Goal: Complete application form: Complete application form

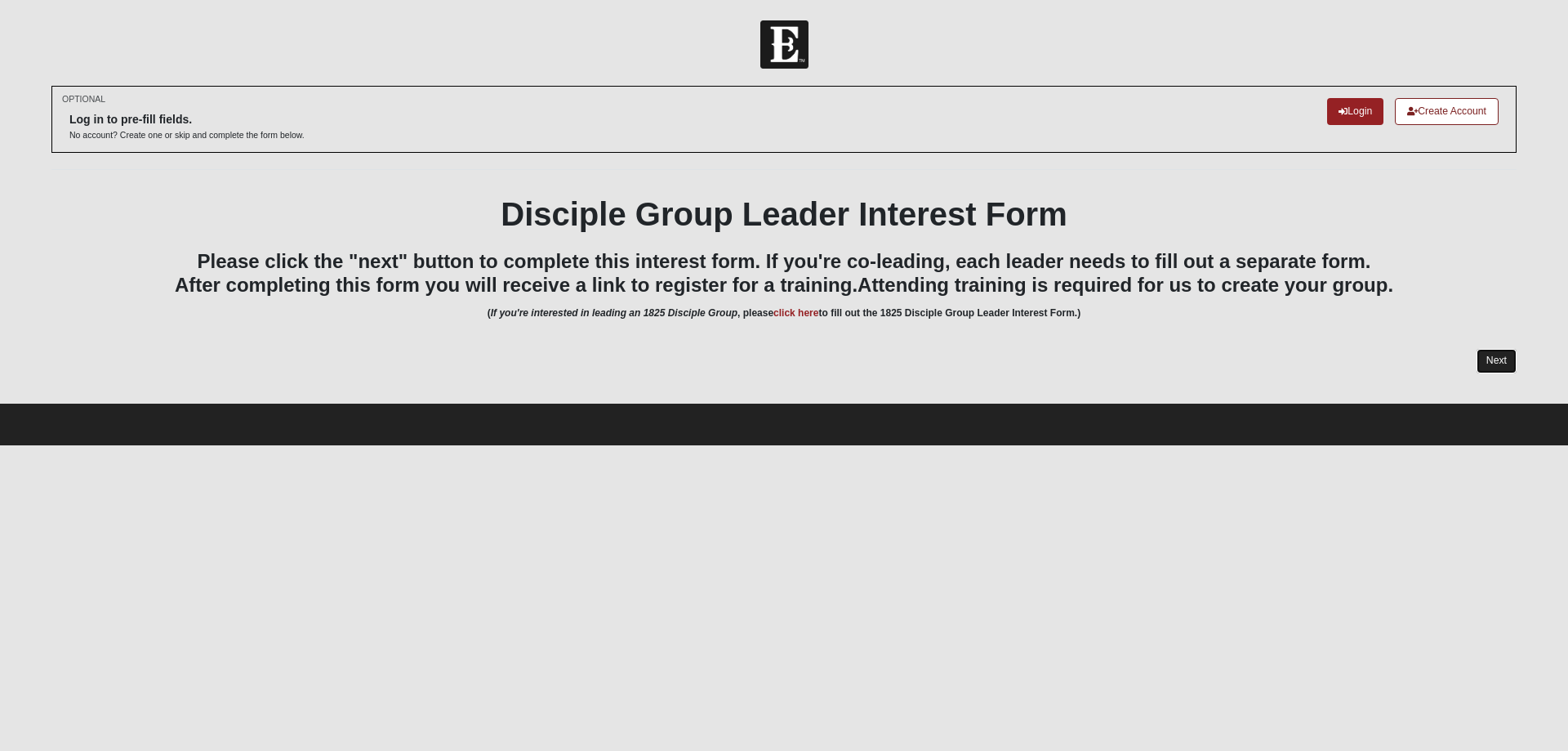
click at [1501, 359] on link "Next" at bounding box center [1496, 361] width 40 height 24
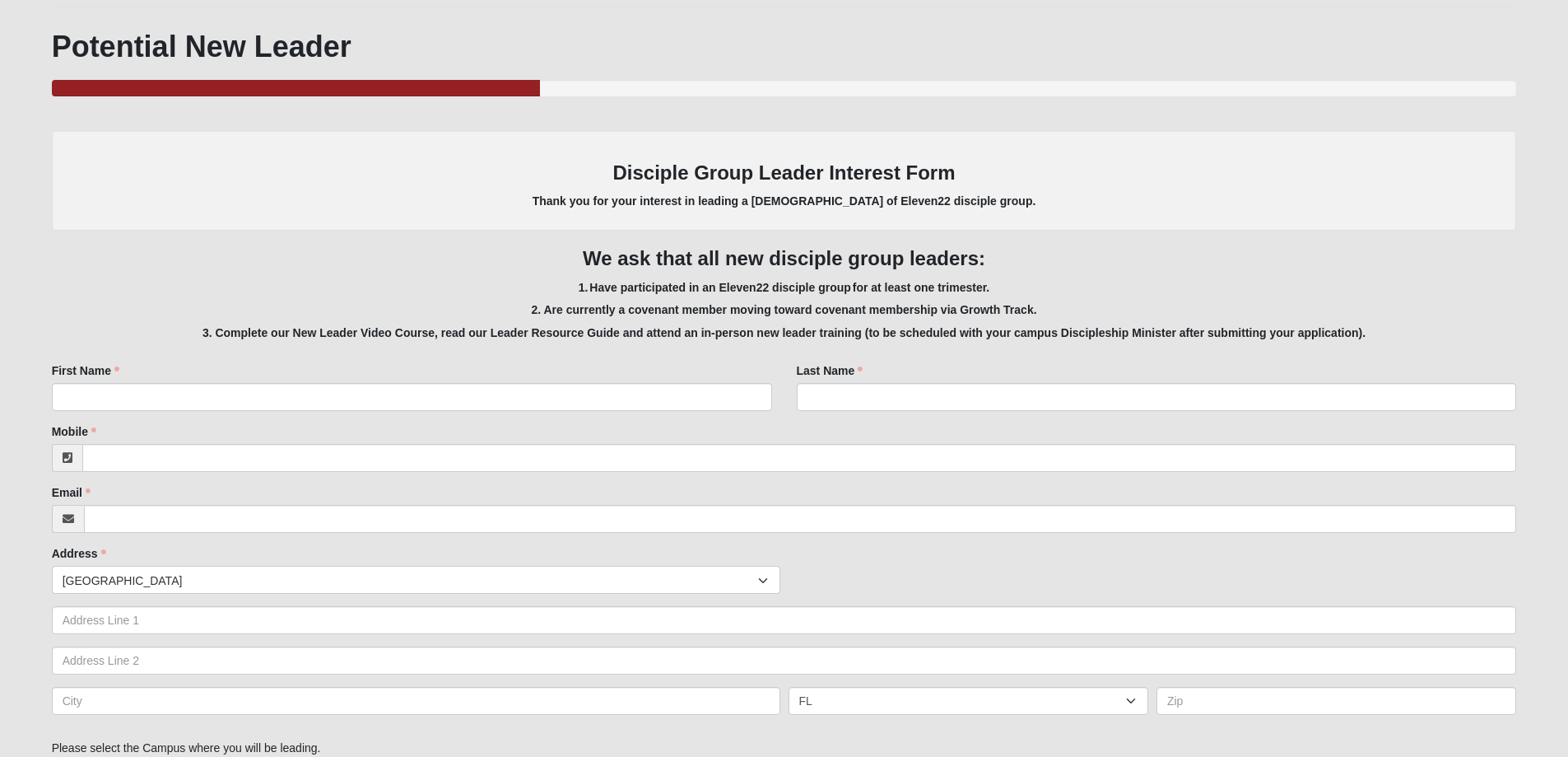
scroll to position [247, 0]
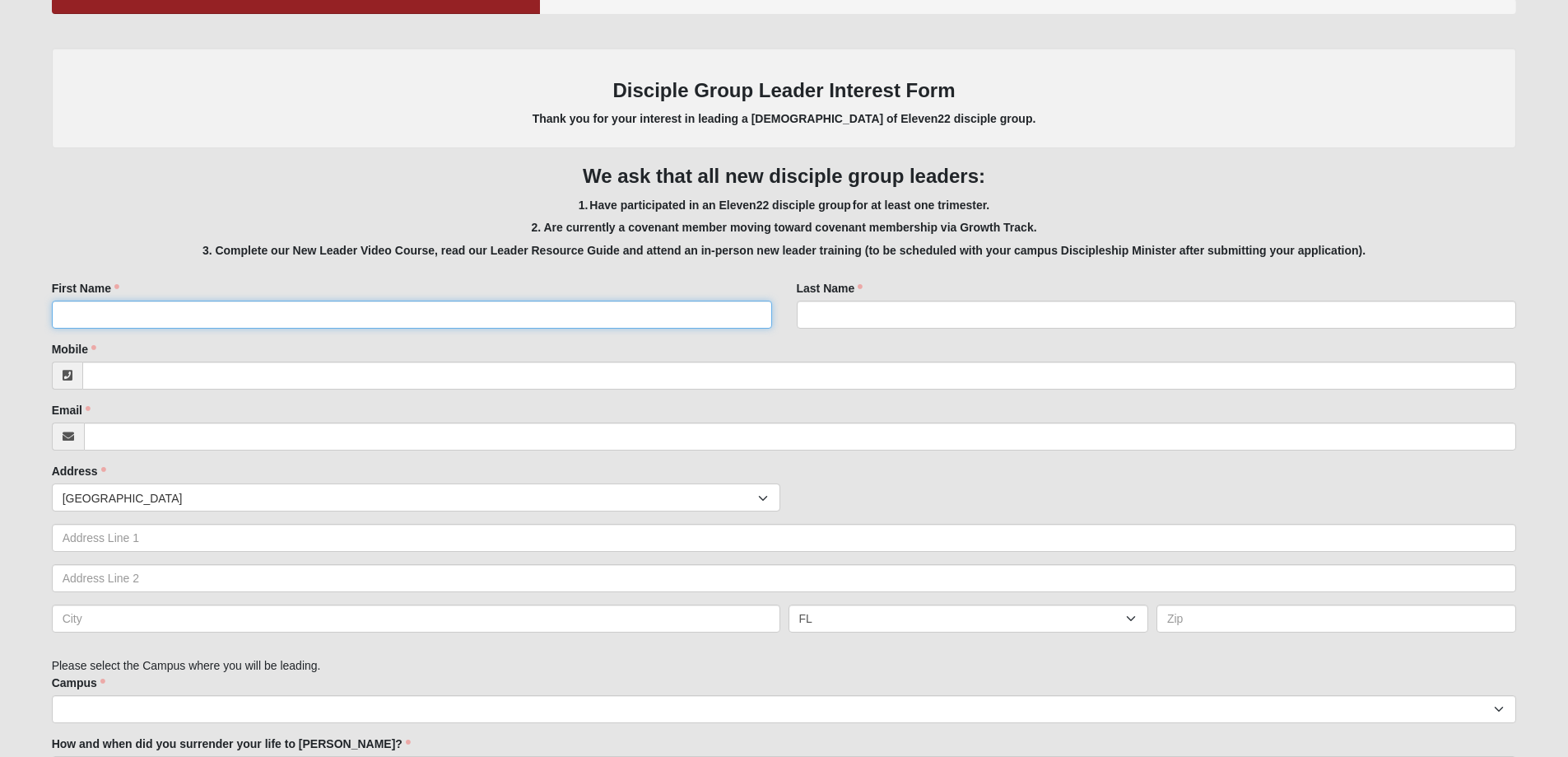
click at [123, 312] on input "First Name" at bounding box center [412, 314] width 721 height 28
type input "Jack"
type input "[PERSON_NAME]"
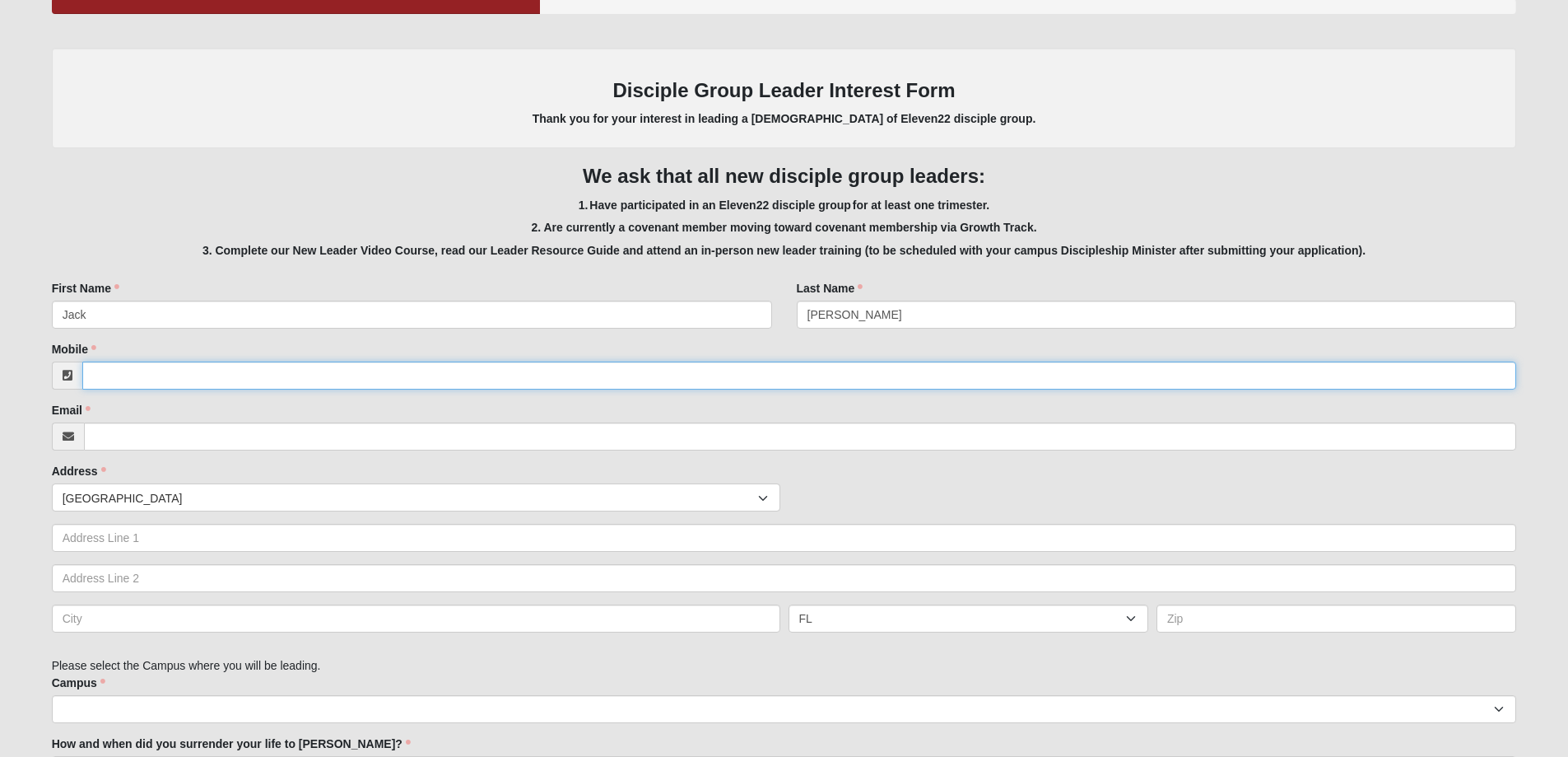
click at [144, 370] on input "Mobile" at bounding box center [800, 375] width 1435 height 28
type input "[PHONE_NUMBER]"
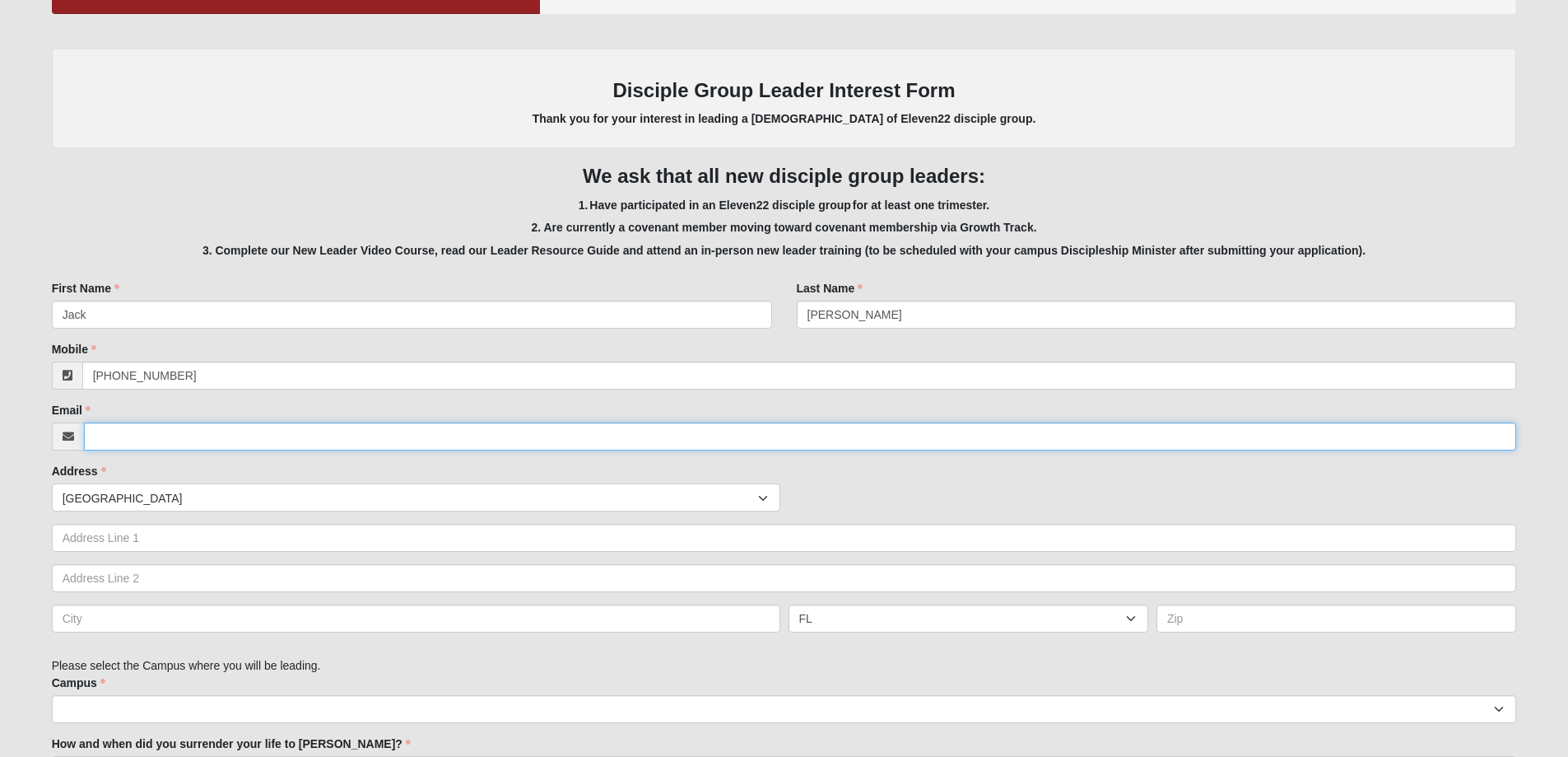
type input "[EMAIL_ADDRESS][DOMAIN_NAME]"
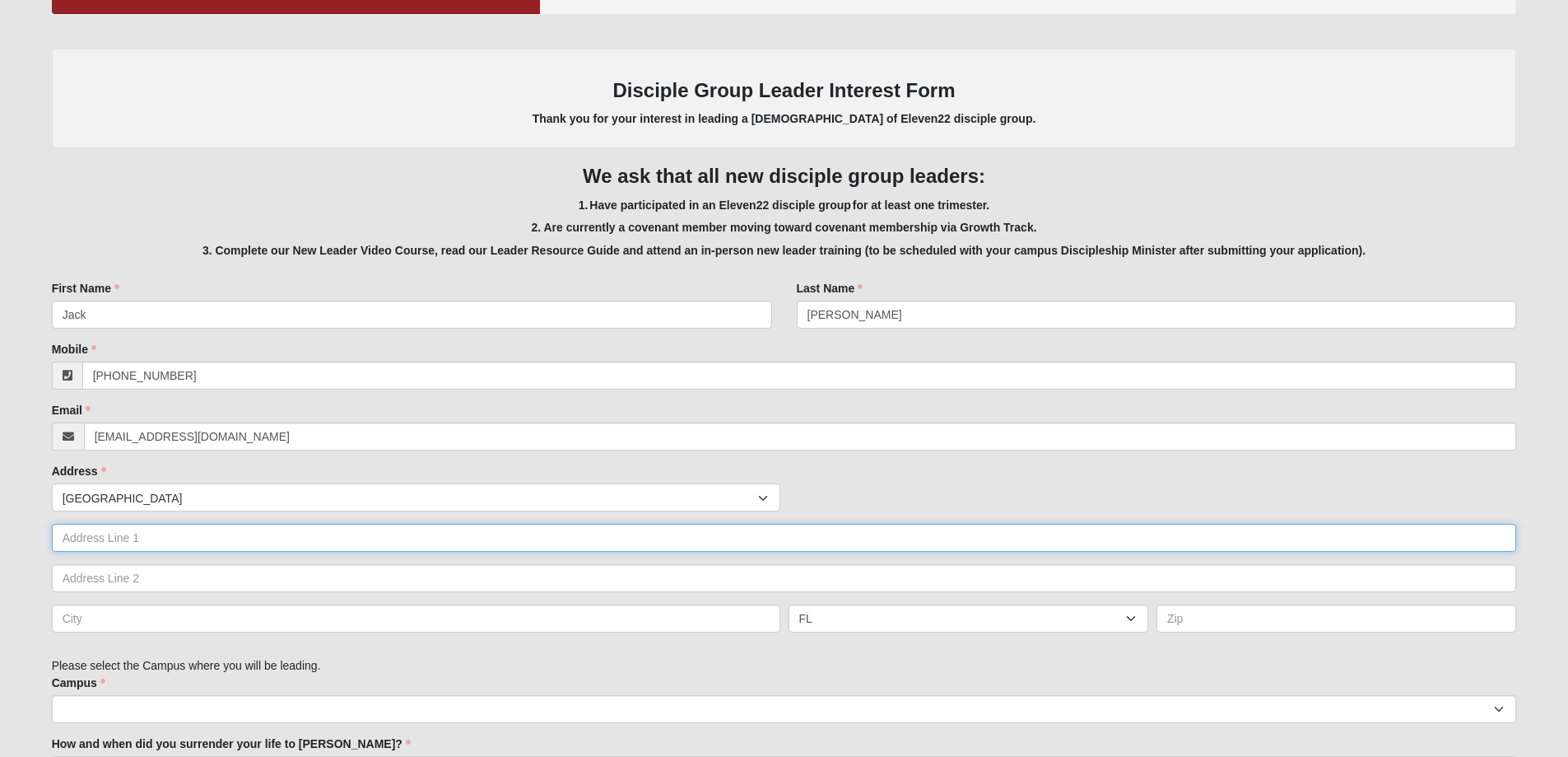
type input "[GEOGRAPHIC_DATA]"
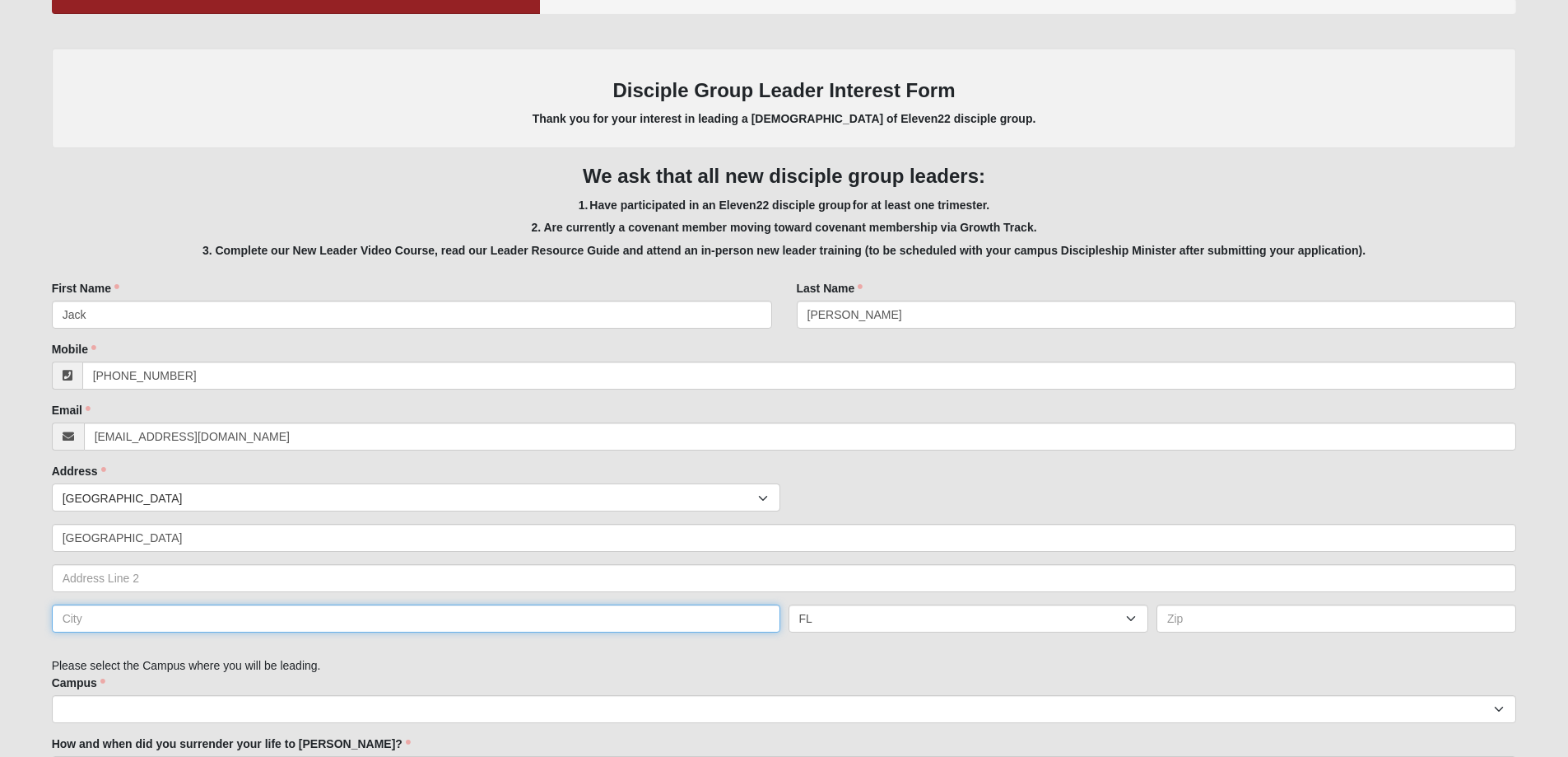
type input "[GEOGRAPHIC_DATA]"
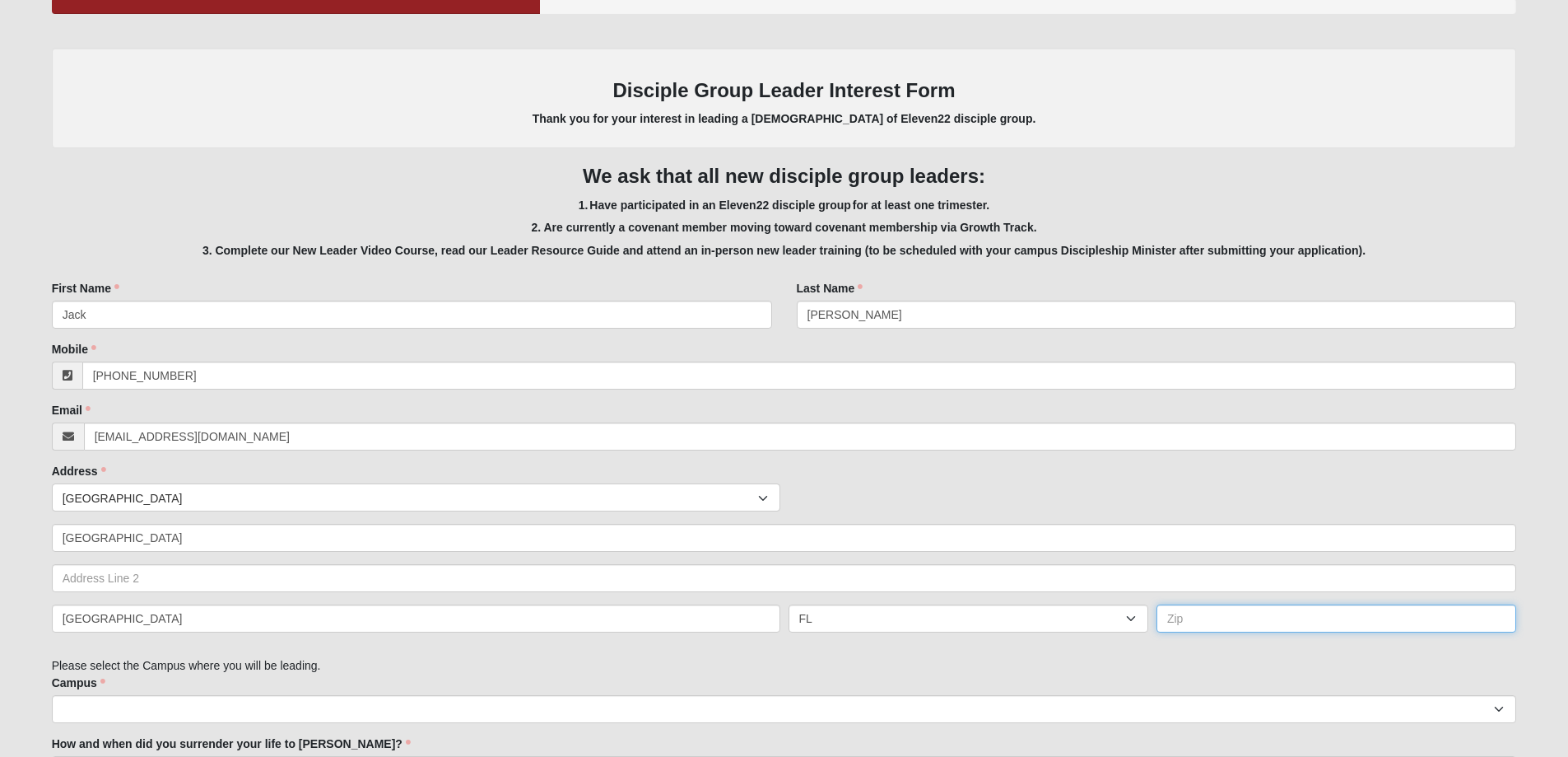
type input "32092"
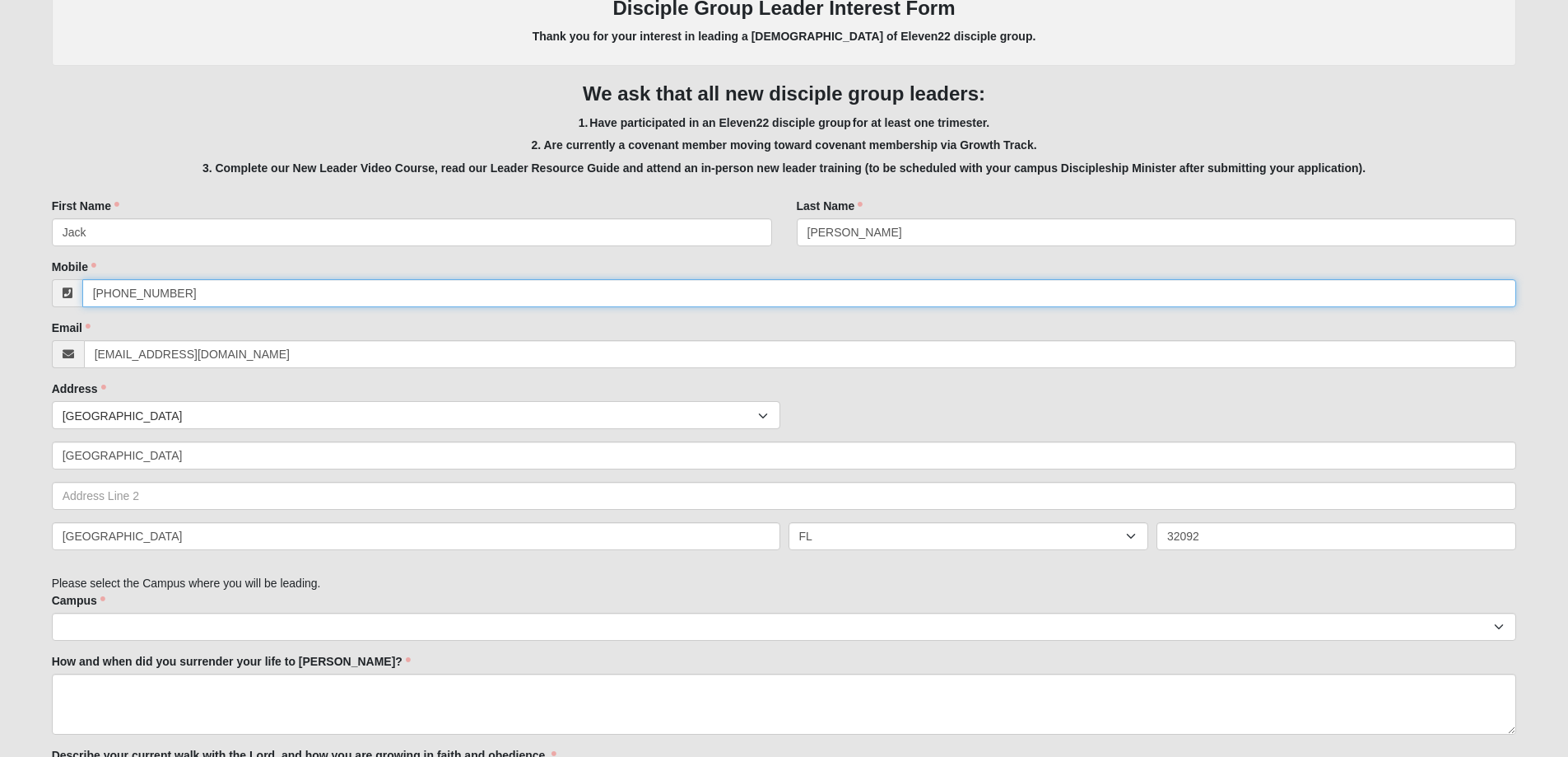
scroll to position [412, 0]
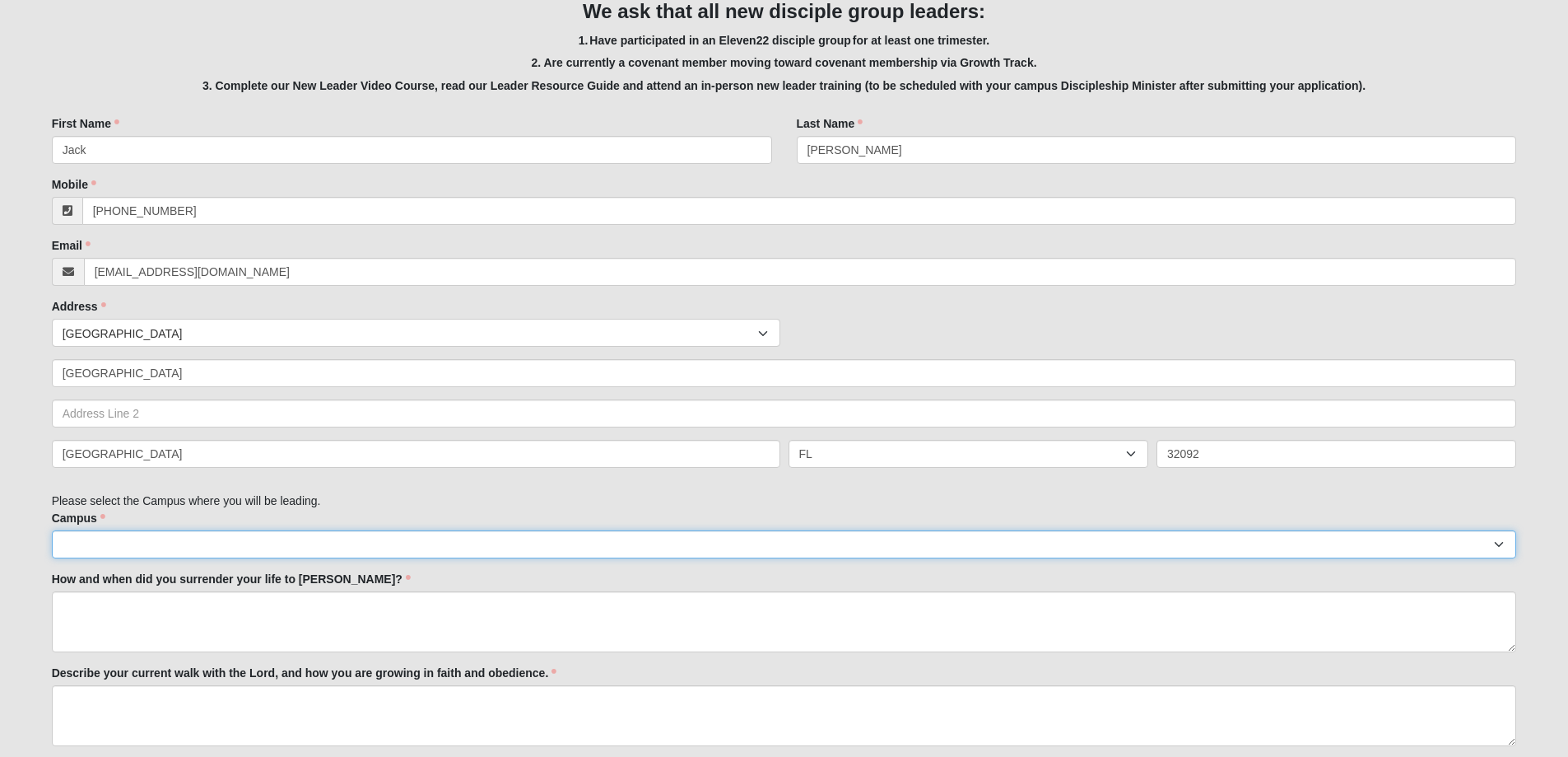
click at [1497, 548] on select "[GEOGRAPHIC_DATA] [GEOGRAPHIC_DATA] (Coming Soon) Eleven22 Online [PERSON_NAME]…" at bounding box center [784, 544] width 1466 height 28
select select "11"
click at [52, 531] on select "[GEOGRAPHIC_DATA] [GEOGRAPHIC_DATA] (Coming Soon) Eleven22 Online [PERSON_NAME]…" at bounding box center [784, 544] width 1466 height 28
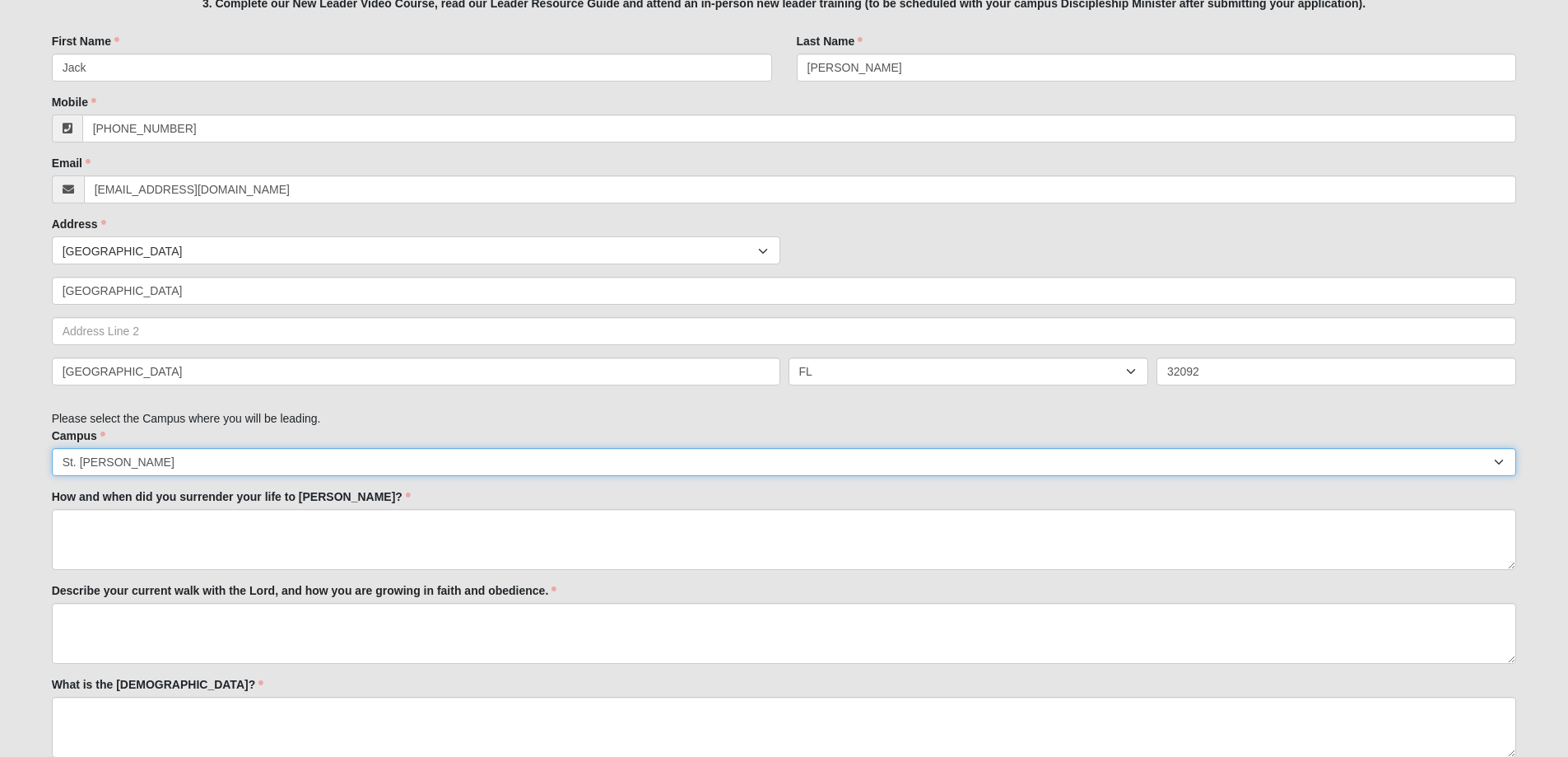
scroll to position [577, 0]
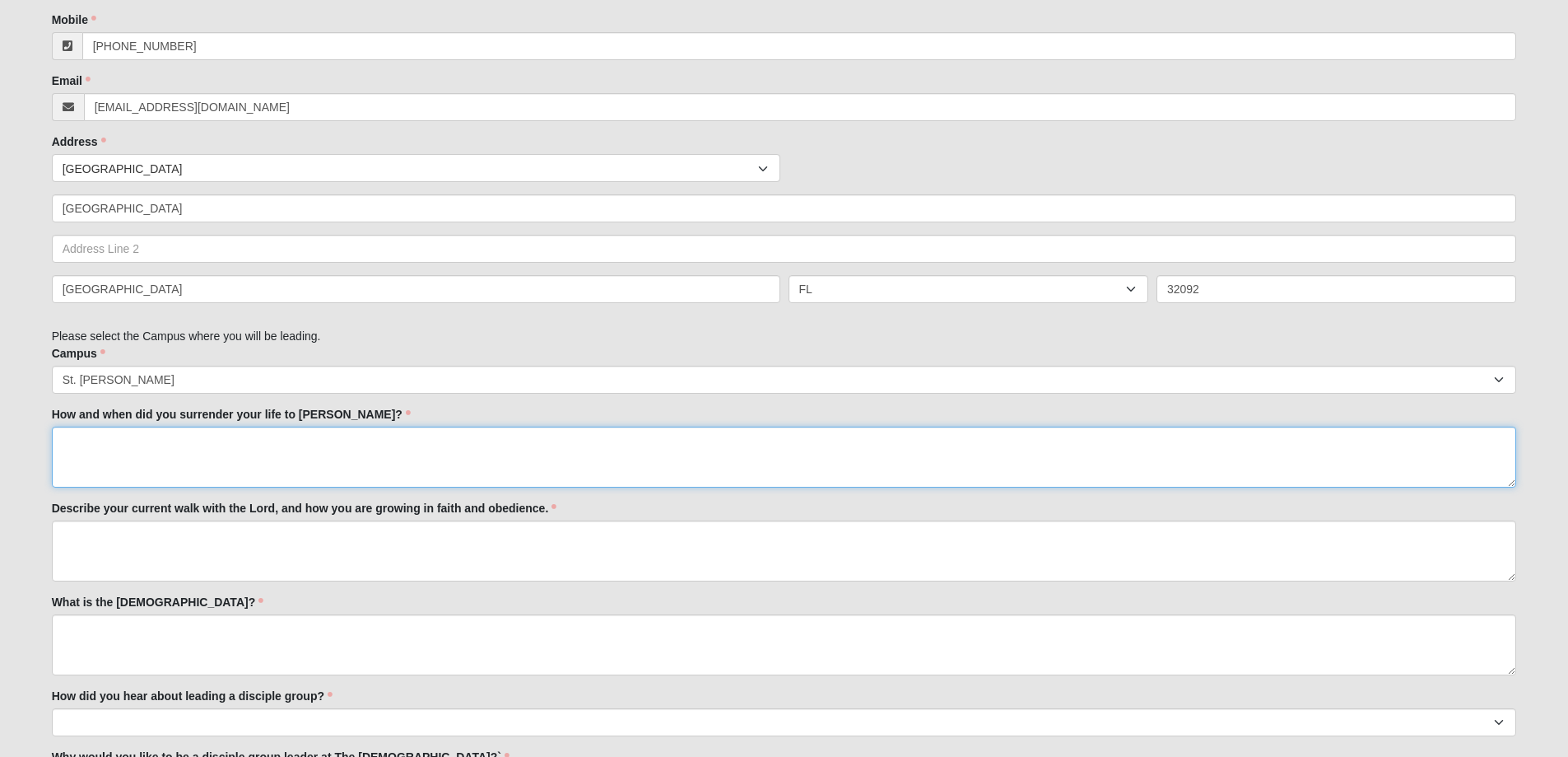
click at [67, 435] on textarea "How and when did you surrender your life to [PERSON_NAME]?" at bounding box center [784, 457] width 1466 height 61
type textarea "1985"
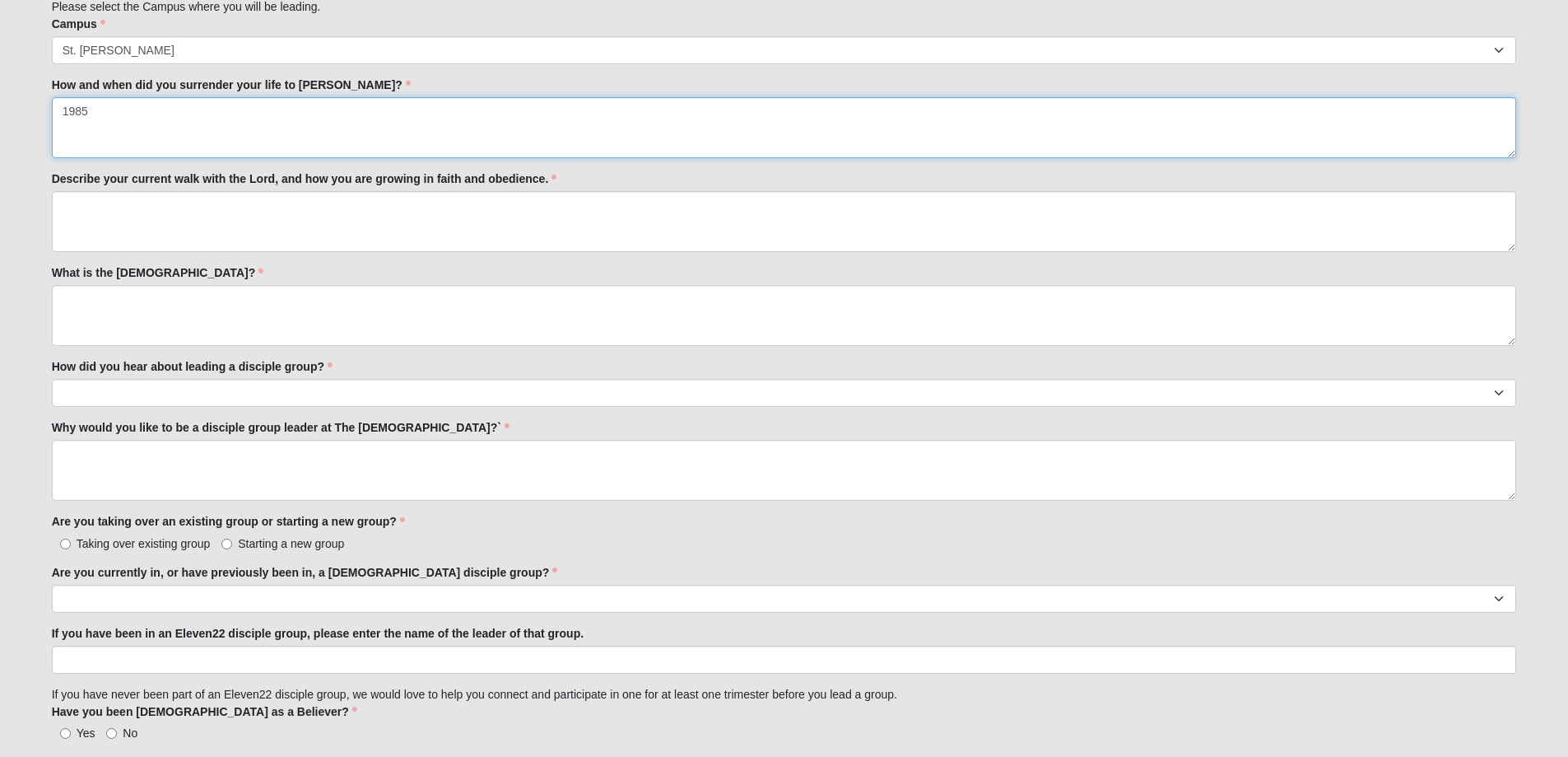
scroll to position [989, 0]
